Goal: Information Seeking & Learning: Check status

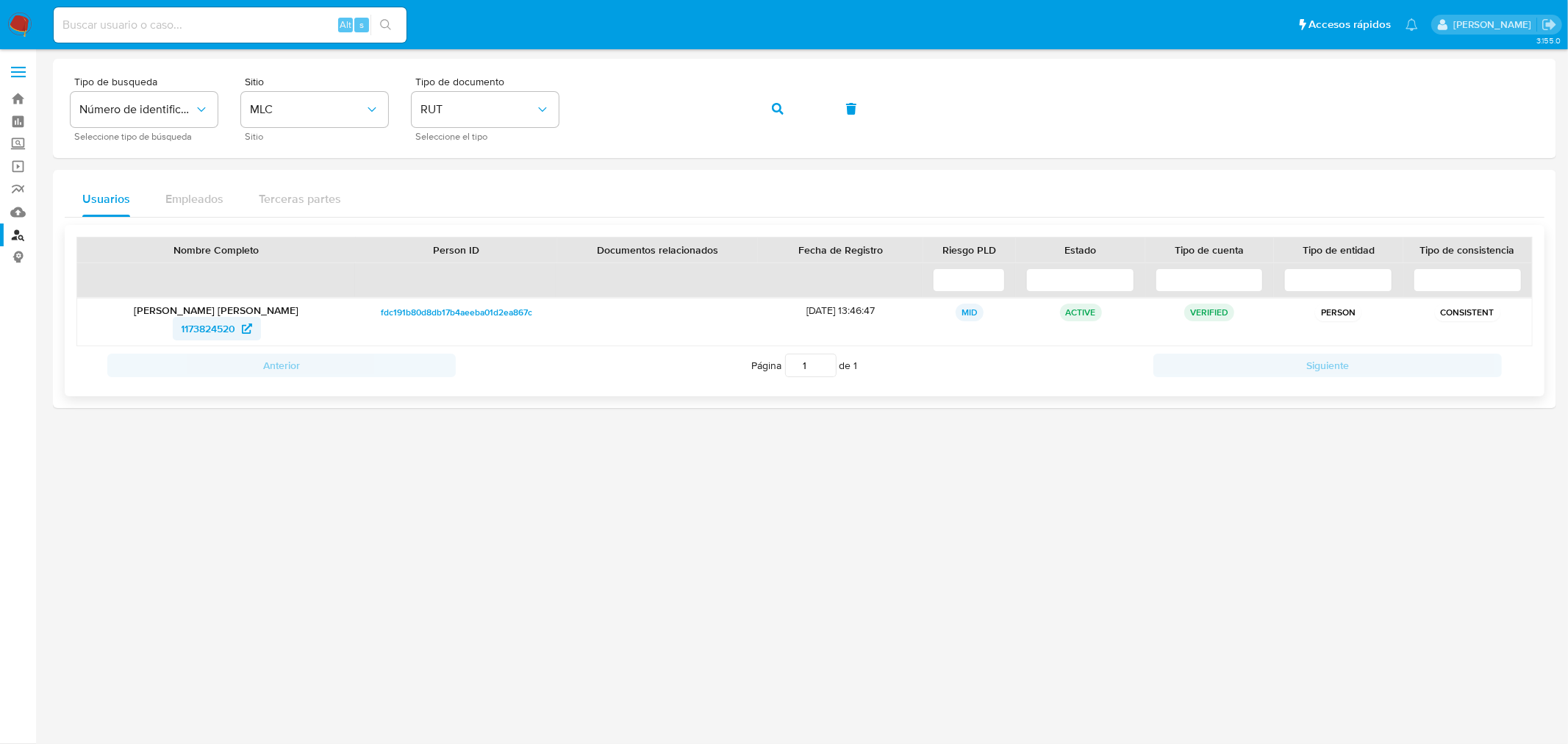
click at [213, 332] on span "1173824520" at bounding box center [209, 329] width 54 height 24
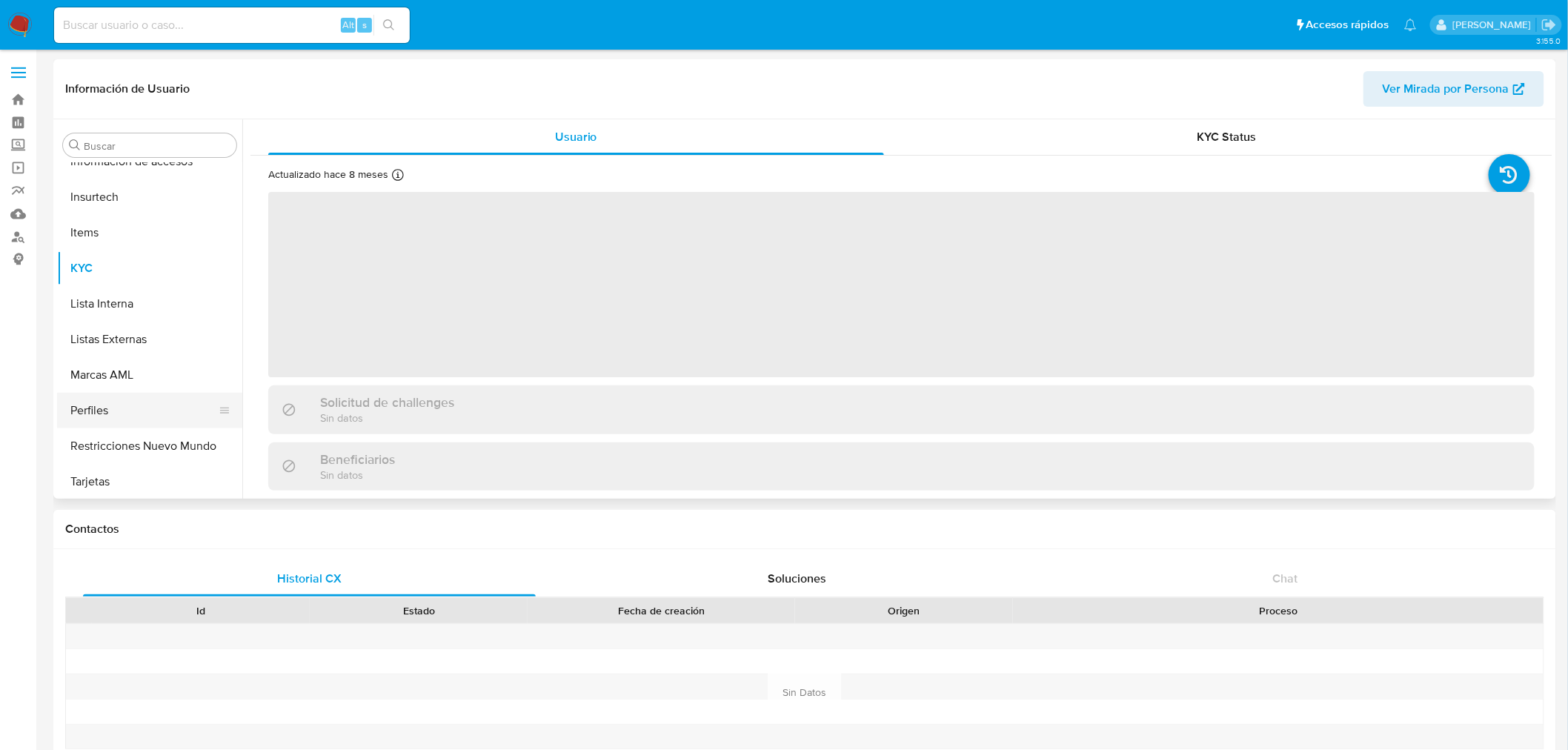
scroll to position [625, 0]
click at [154, 262] on button "KYC" at bounding box center [144, 267] width 173 height 35
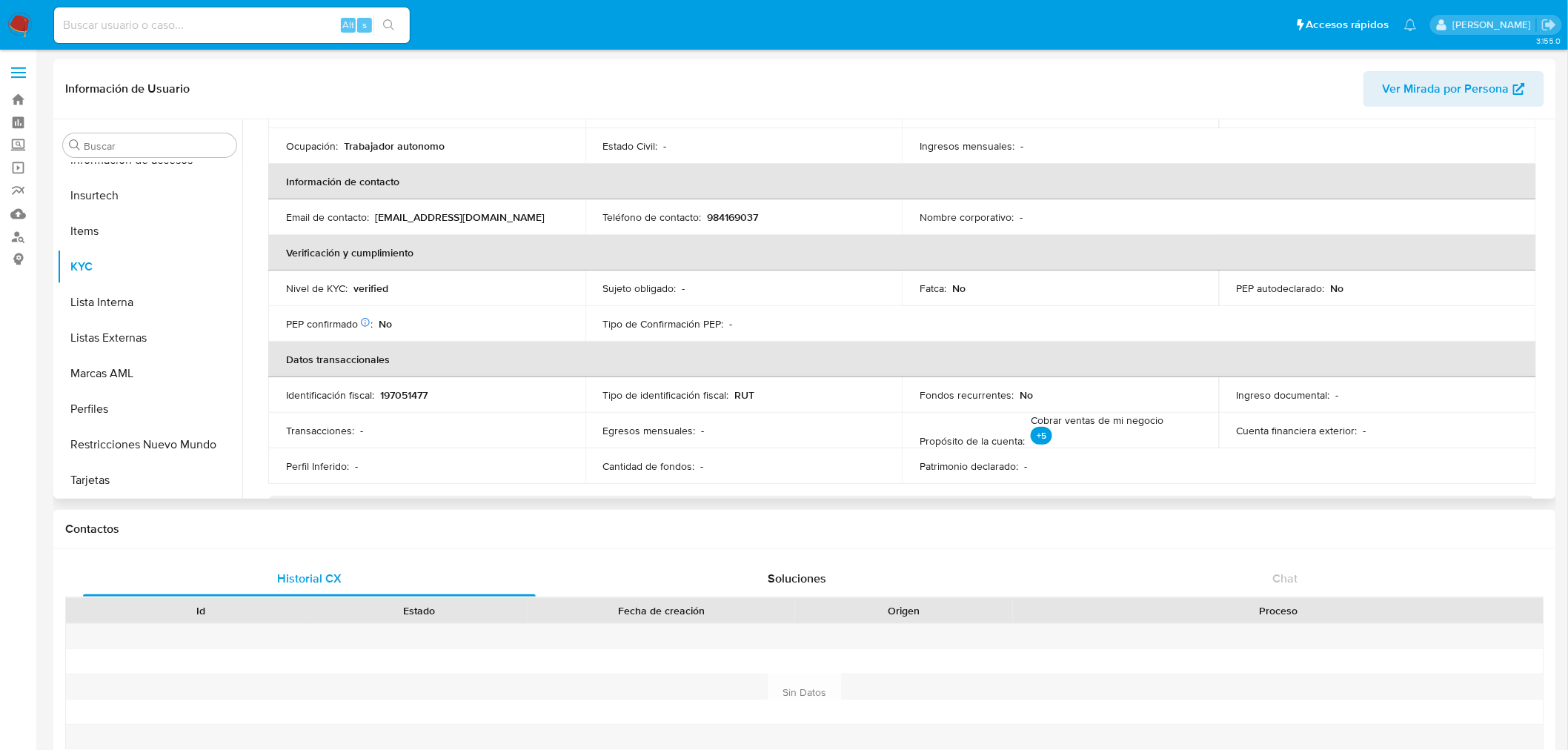
select select "10"
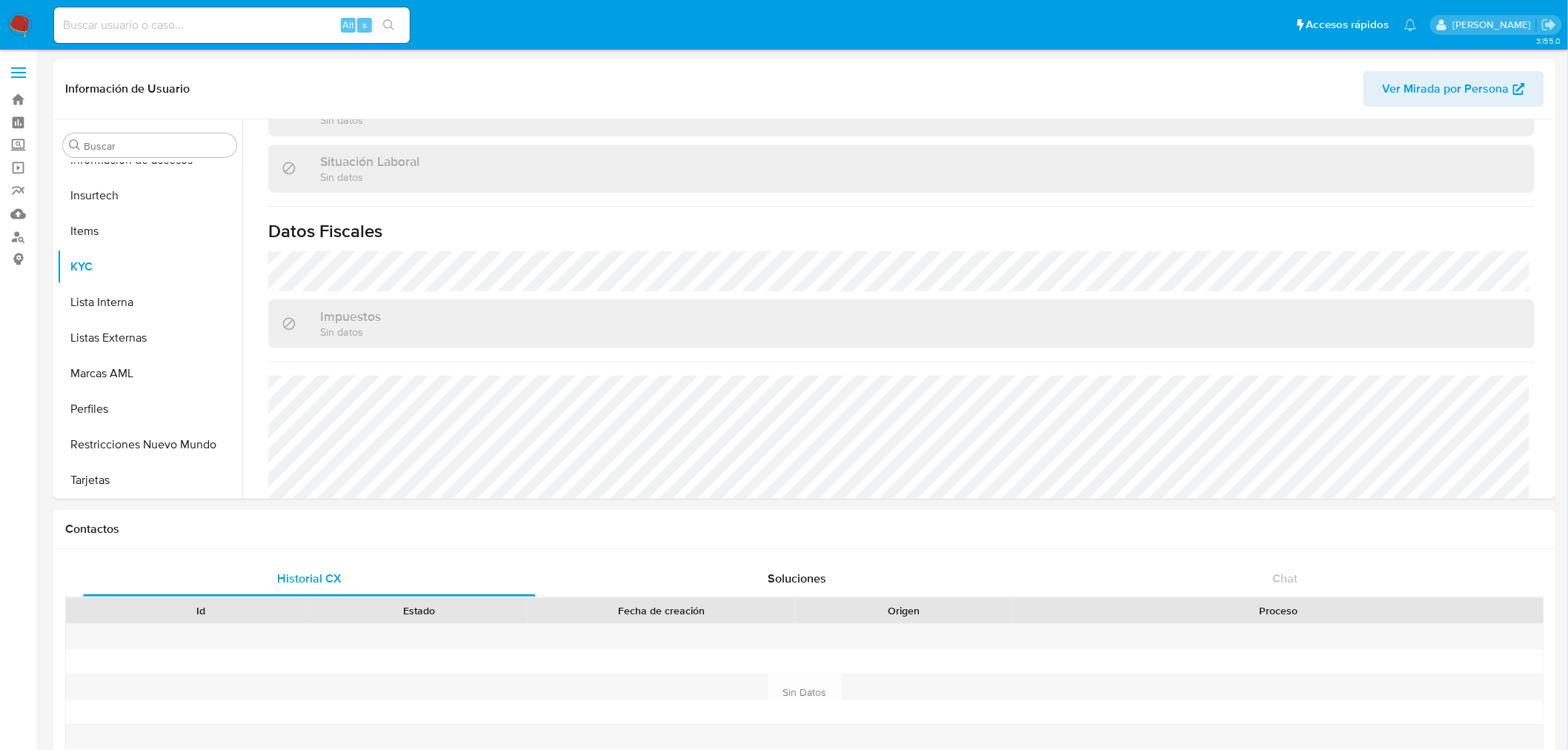
scroll to position [734, 0]
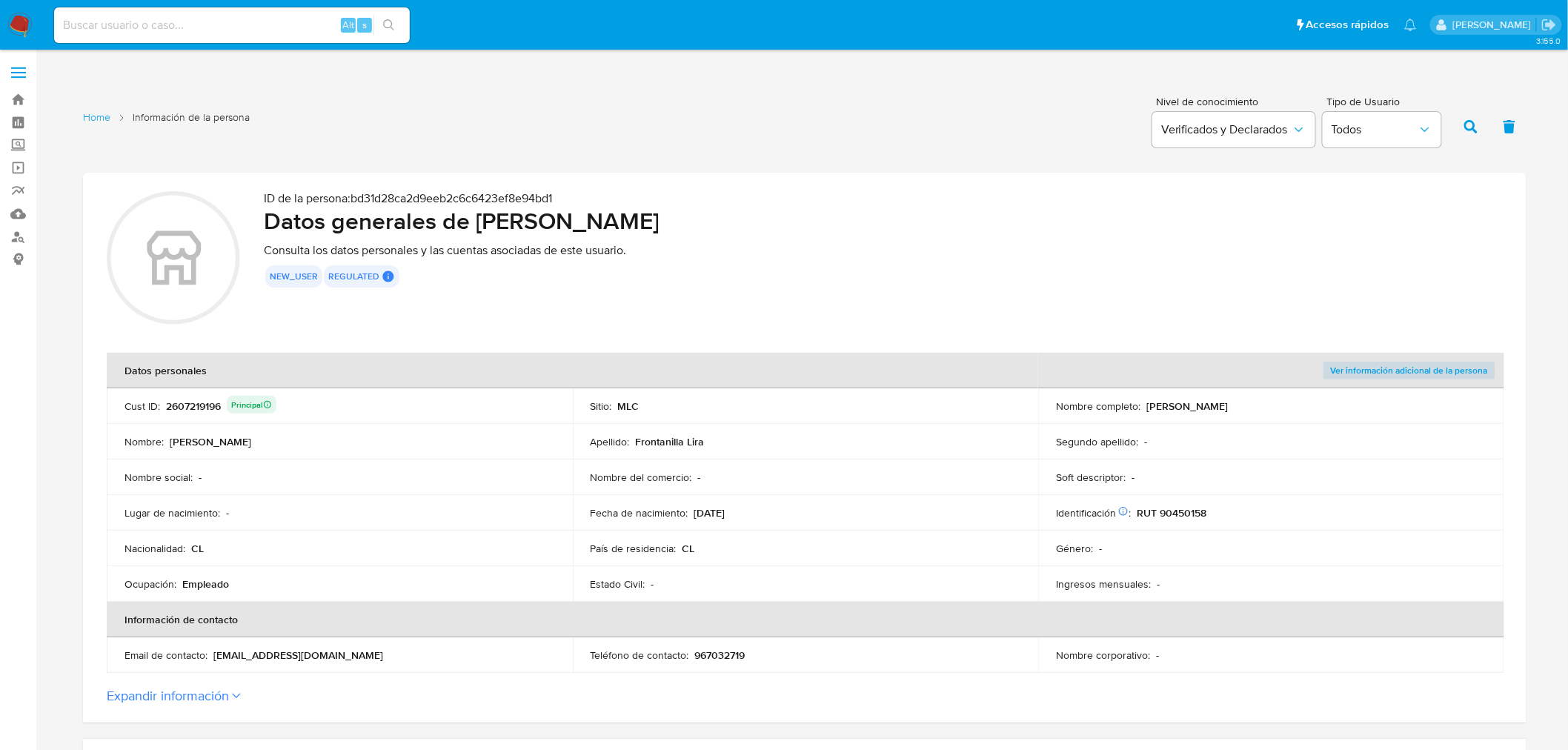
drag, startPoint x: 480, startPoint y: 220, endPoint x: 854, endPoint y: 223, distance: 374.0
click at [854, 223] on h2 "Datos generales de [PERSON_NAME]" at bounding box center [884, 220] width 1239 height 30
click at [1180, 508] on p "RUT 90450158" at bounding box center [1172, 513] width 69 height 13
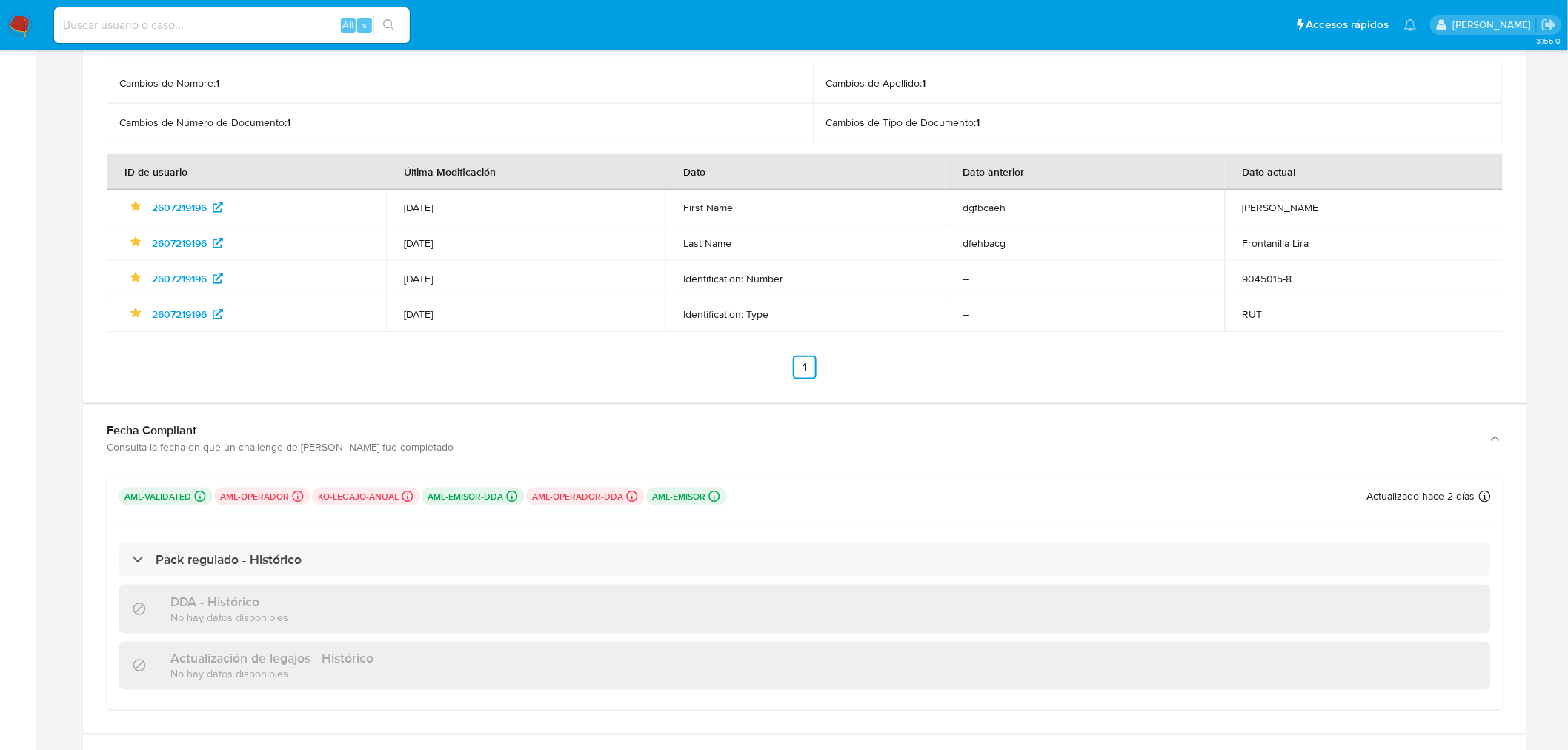
scroll to position [2974, 0]
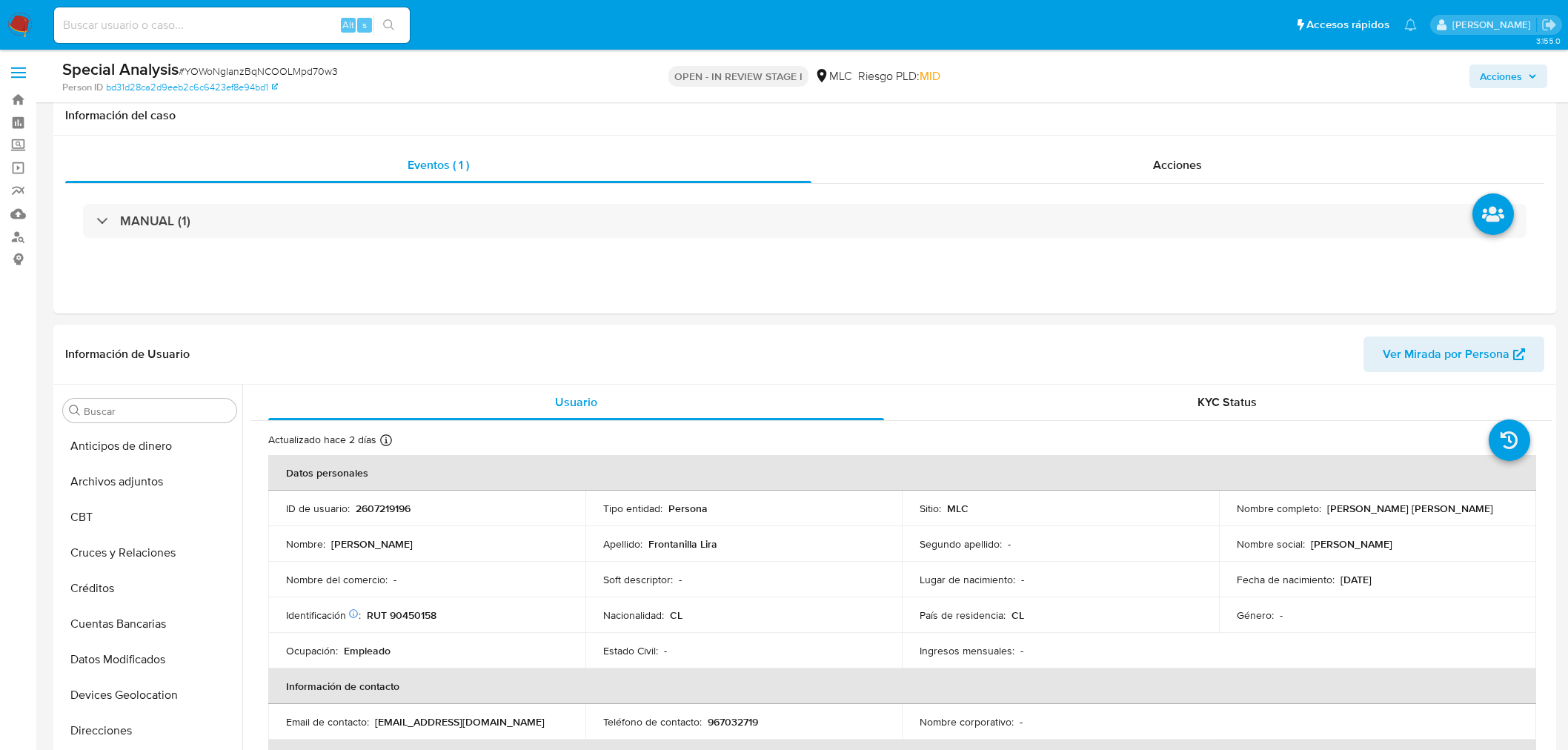
select select "10"
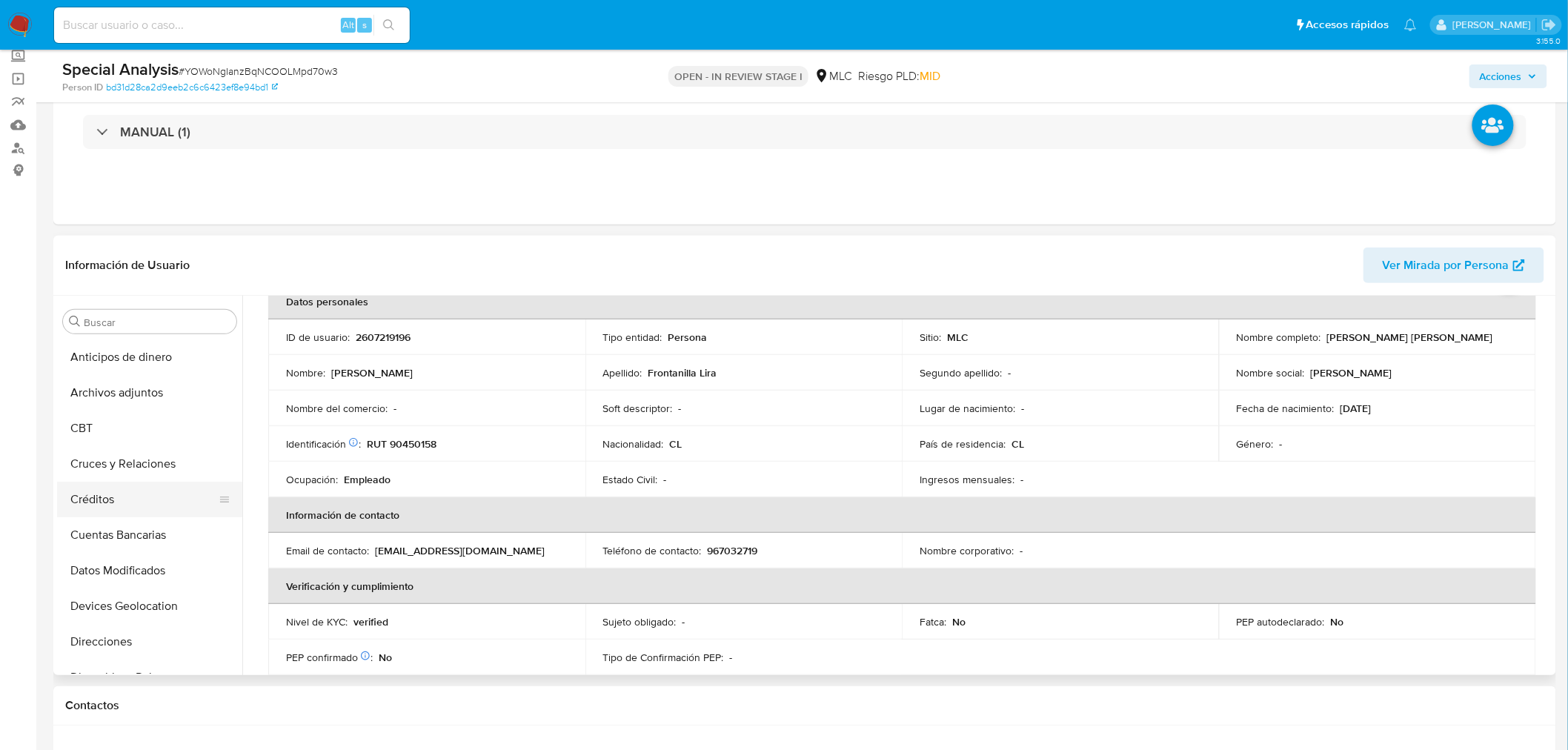
scroll to position [82, 0]
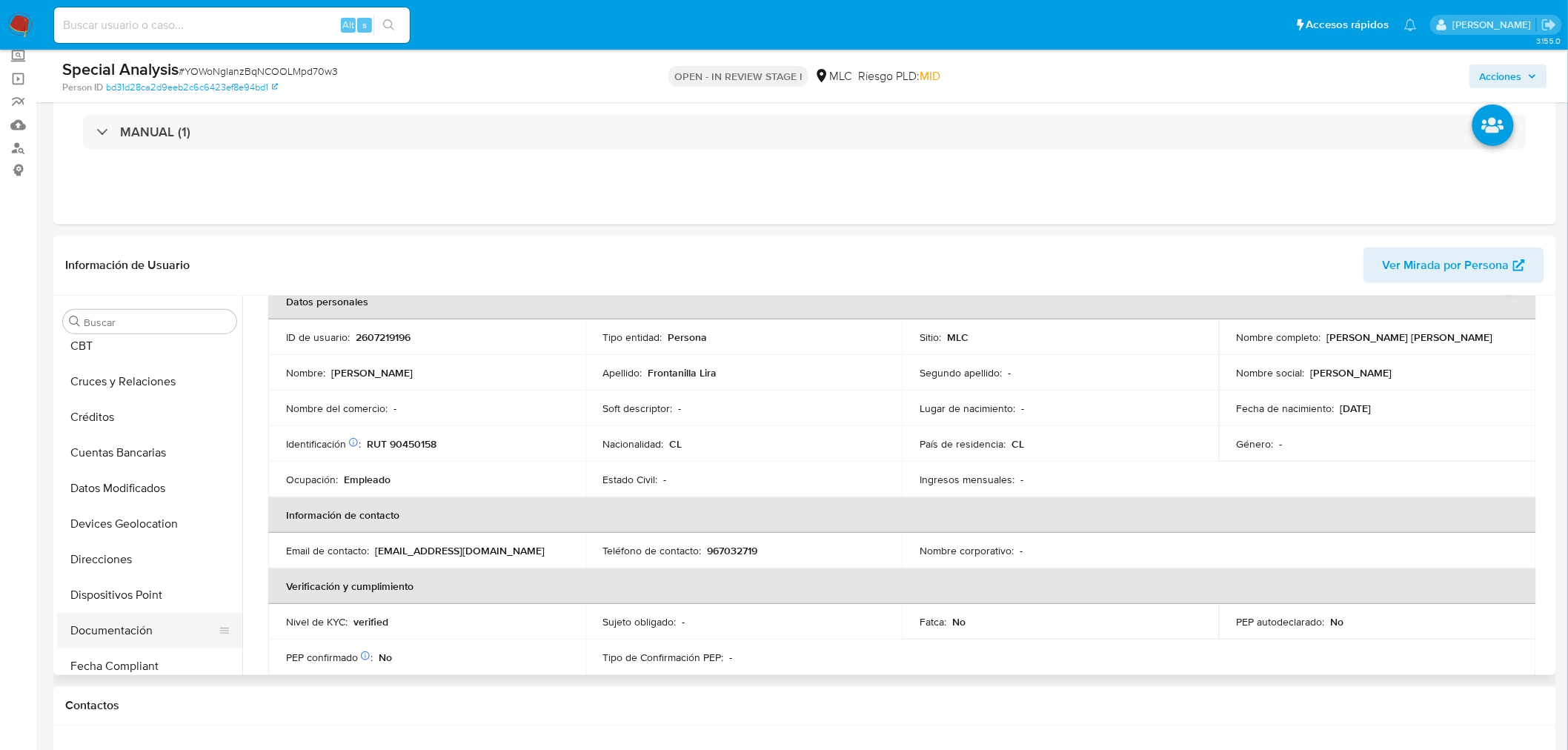
click at [138, 638] on button "Documentación" at bounding box center [144, 631] width 173 height 35
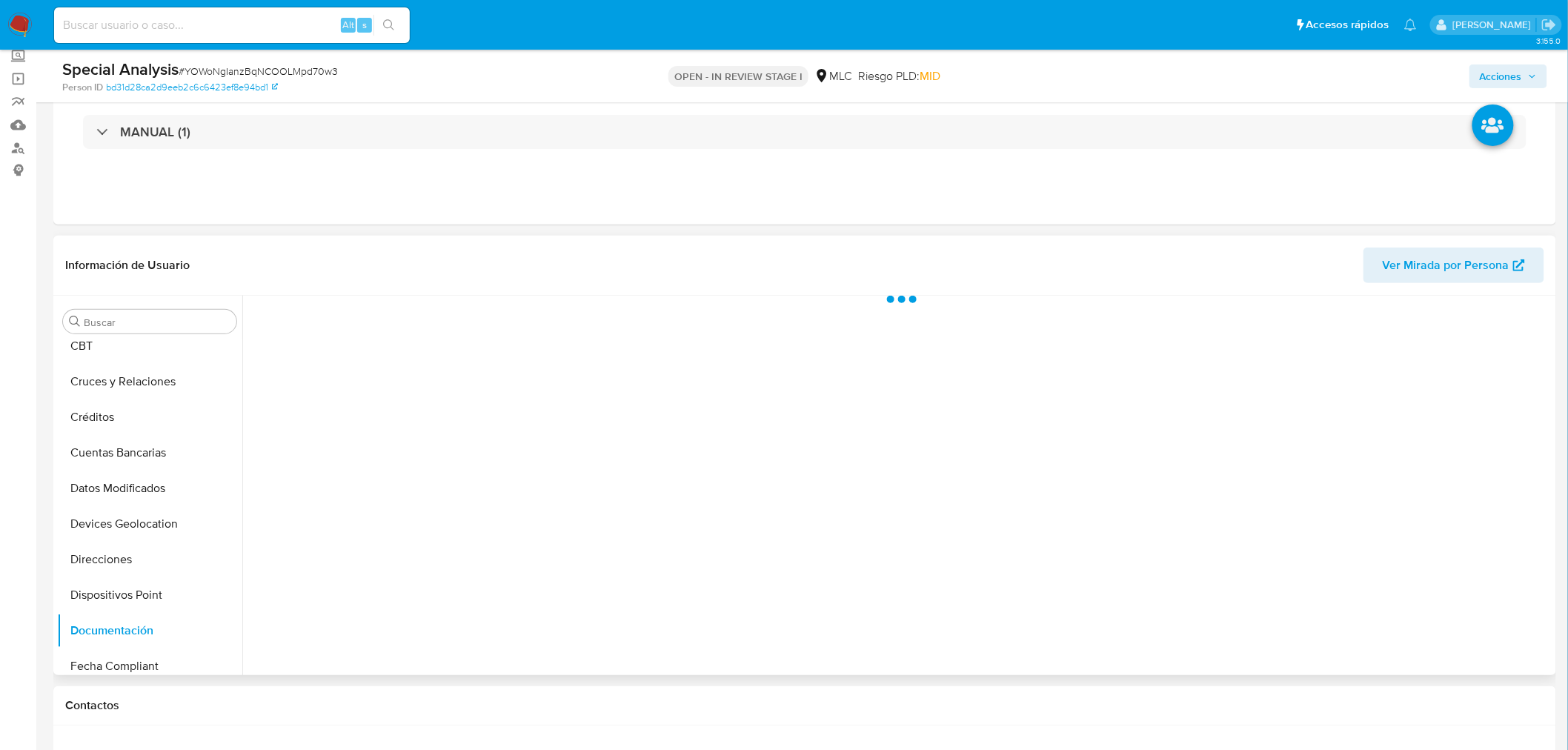
scroll to position [0, 0]
click at [368, 352] on button "Prueba de vida" at bounding box center [402, 369] width 302 height 38
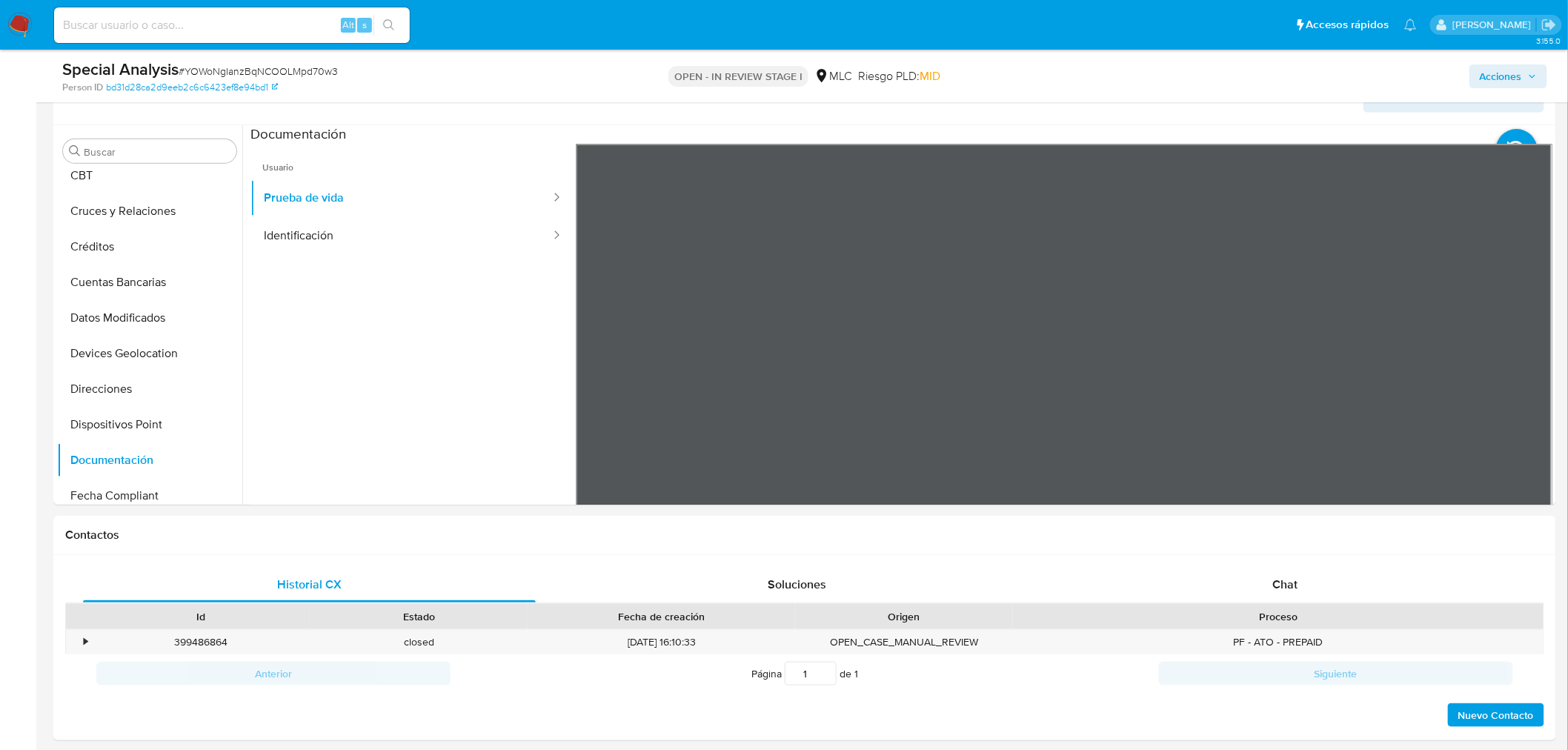
scroll to position [235, 0]
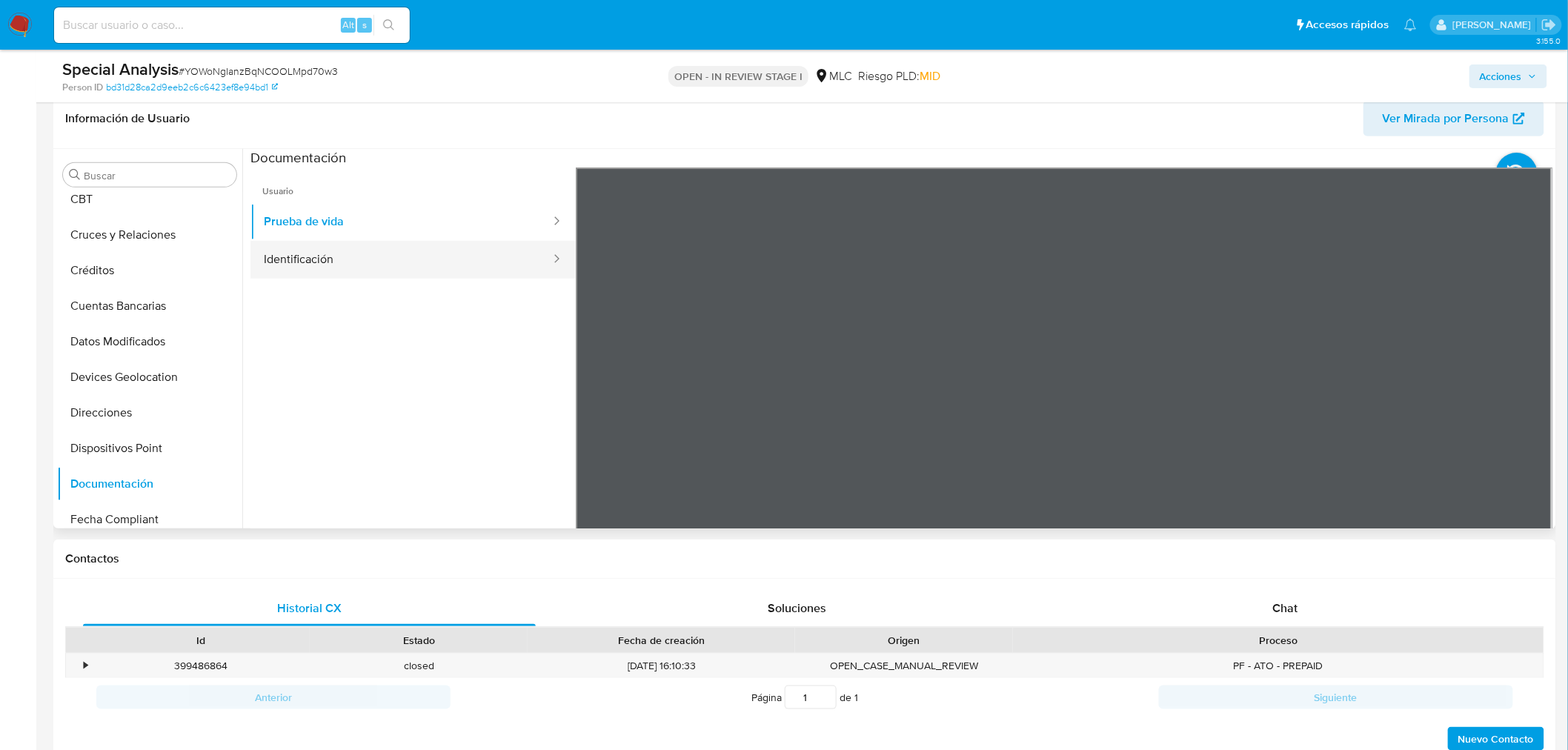
click at [337, 258] on button "Identificación" at bounding box center [402, 259] width 302 height 38
click at [1524, 410] on icon at bounding box center [1535, 408] width 30 height 30
